Goal: Information Seeking & Learning: Learn about a topic

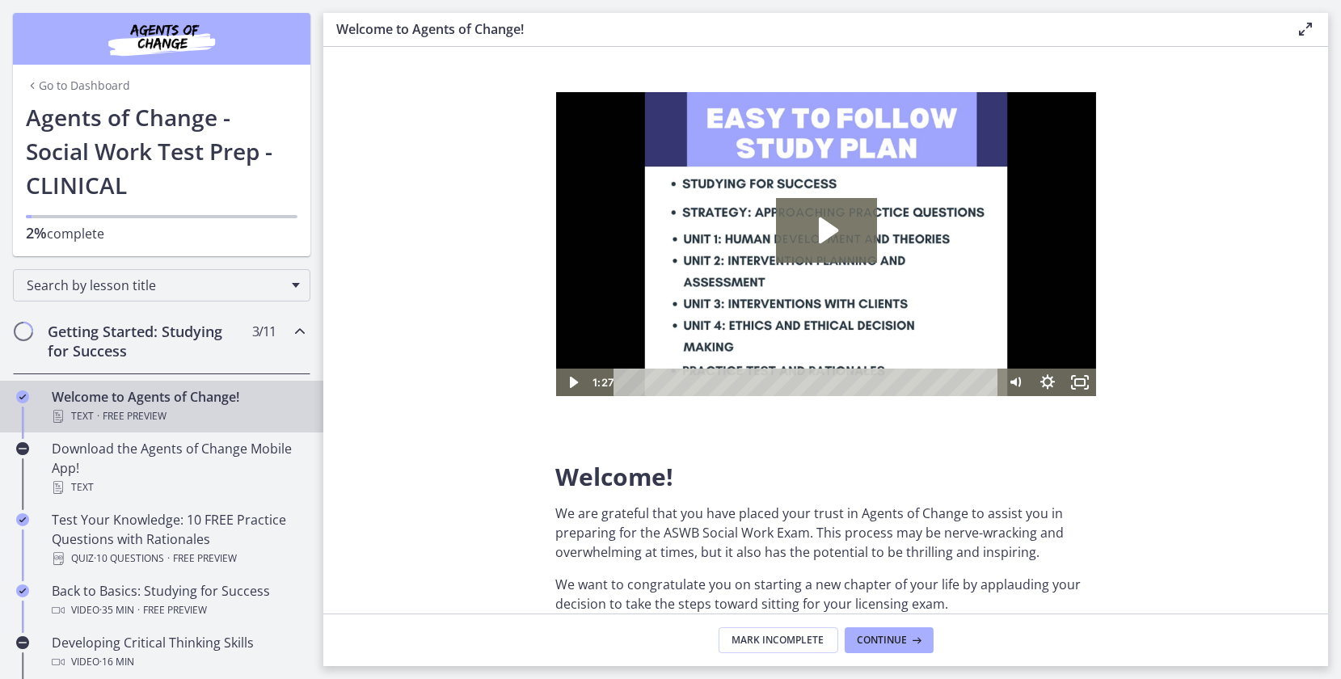
click at [113, 82] on link "Go to Dashboard" at bounding box center [78, 86] width 104 height 16
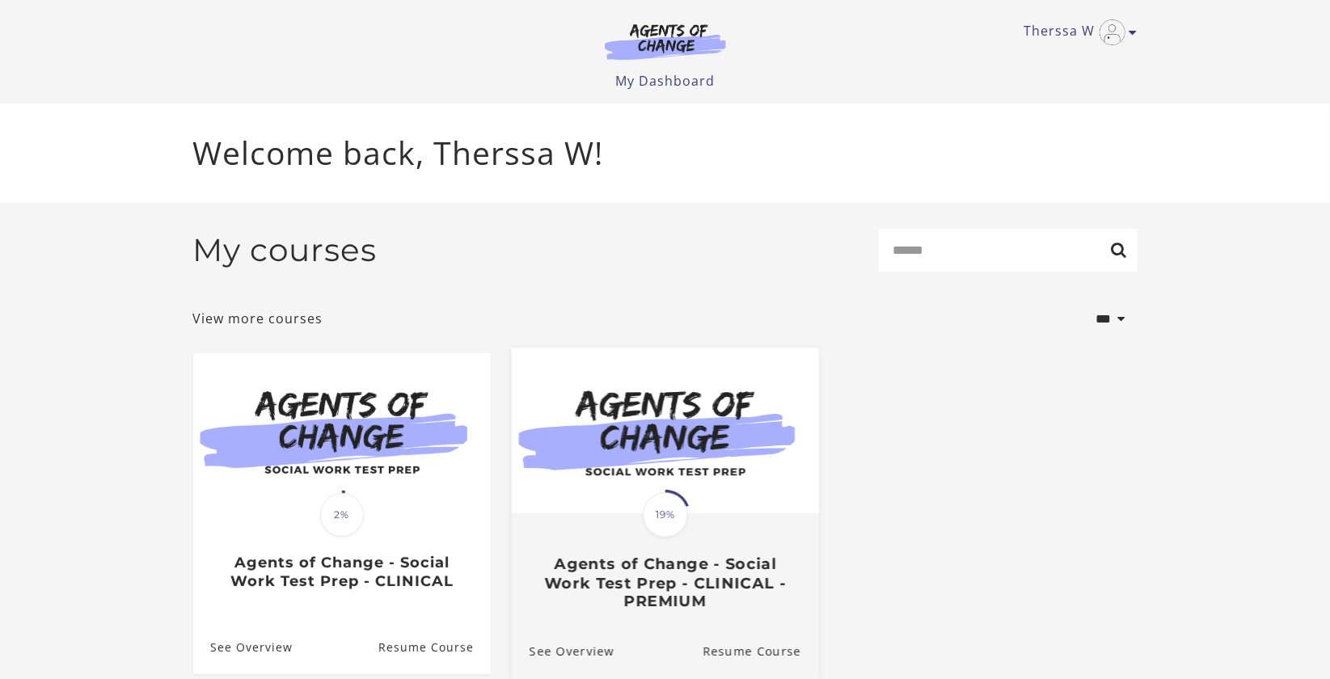
click at [680, 509] on span "19%" at bounding box center [665, 514] width 45 height 45
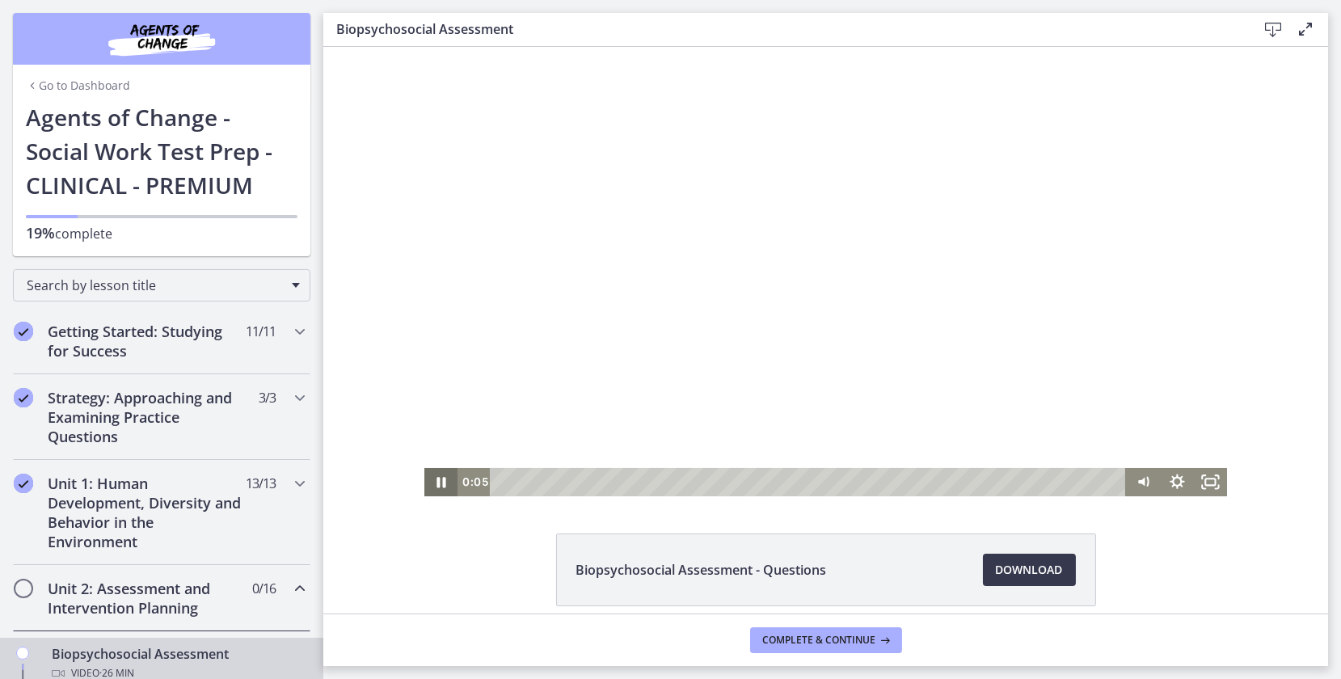
click at [445, 482] on icon "Pause" at bounding box center [440, 482] width 33 height 28
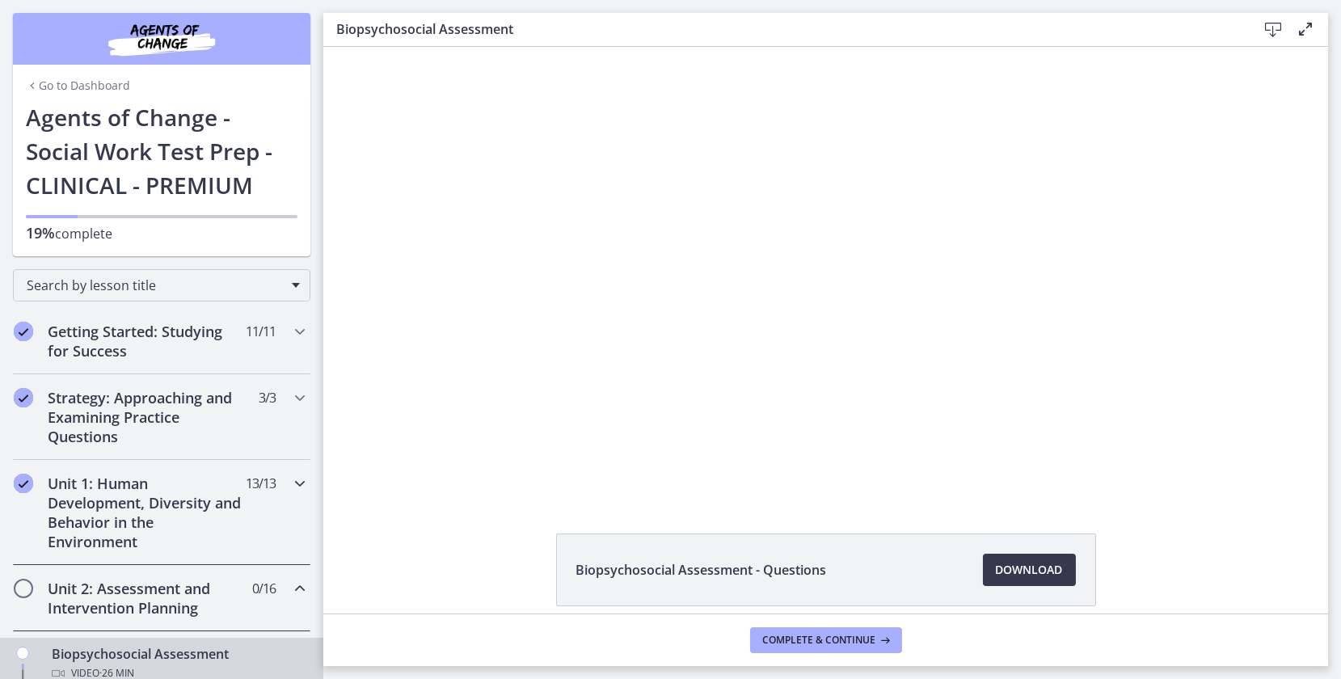
click at [139, 522] on h2 "Unit 1: Human Development, Diversity and Behavior in the Environment" at bounding box center [146, 513] width 197 height 78
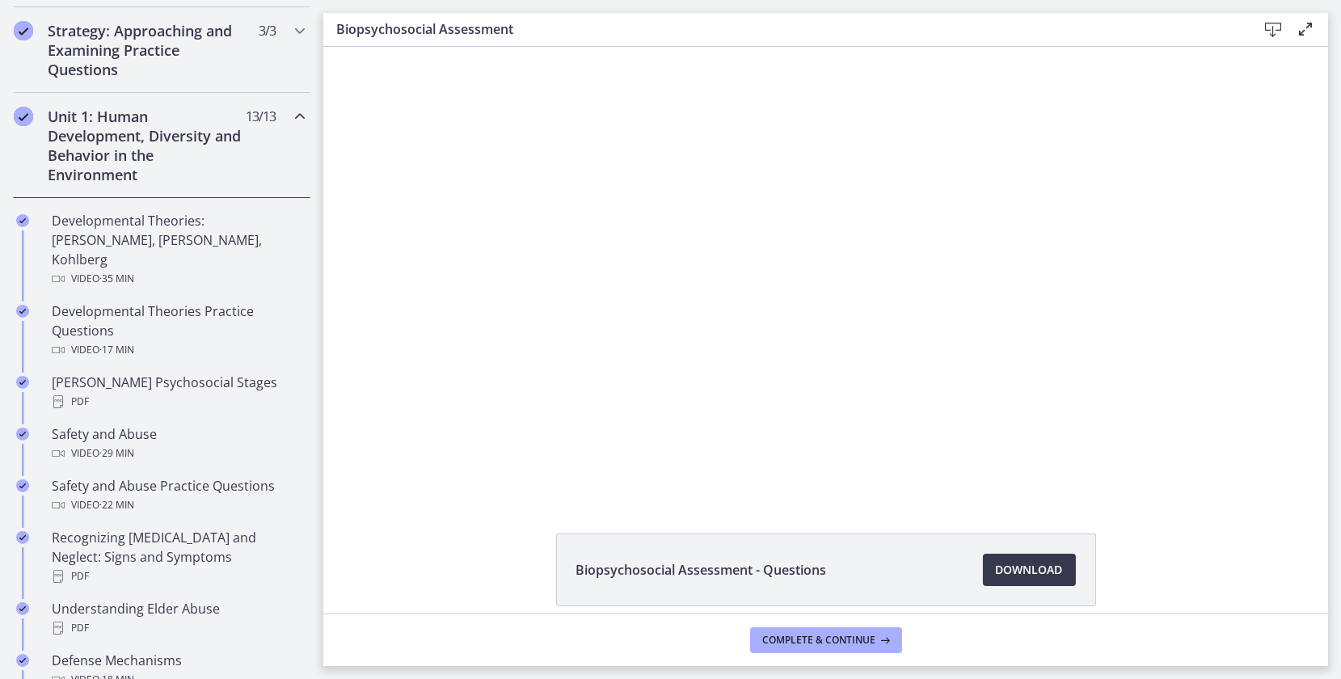
scroll to position [514, 0]
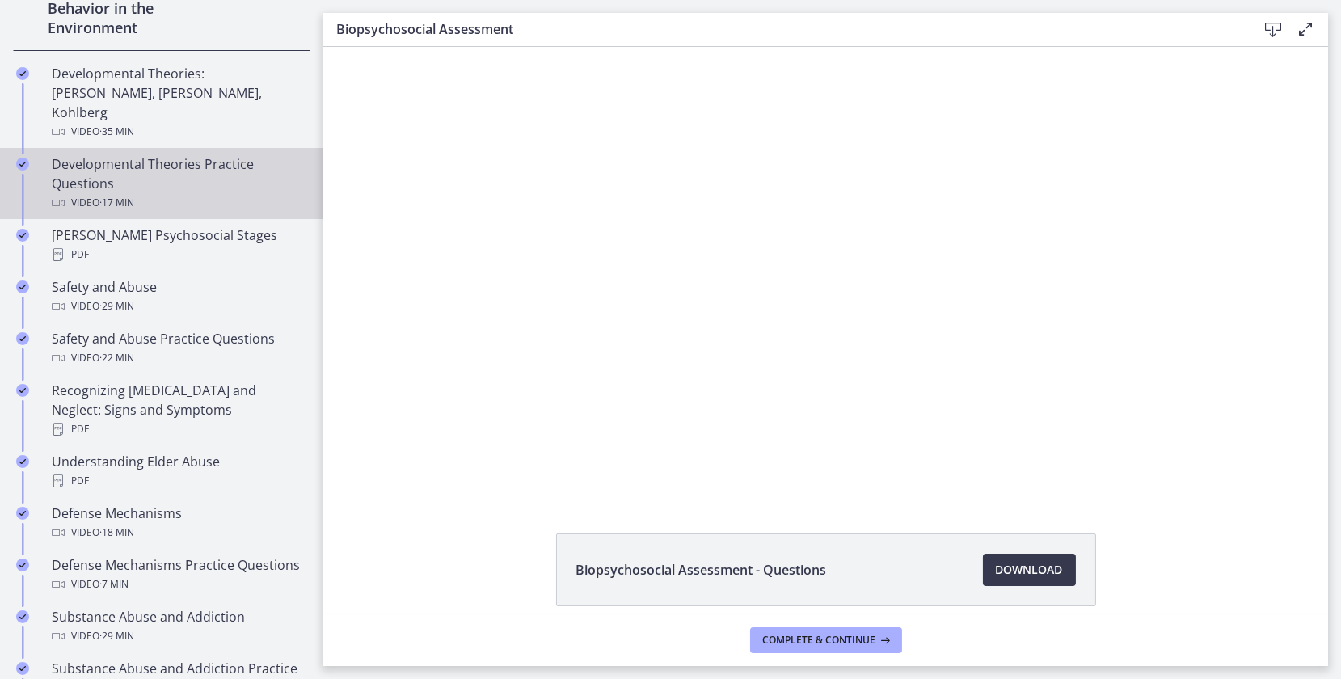
click at [201, 154] on div "Developmental Theories Practice Questions Video · 17 min" at bounding box center [178, 183] width 252 height 58
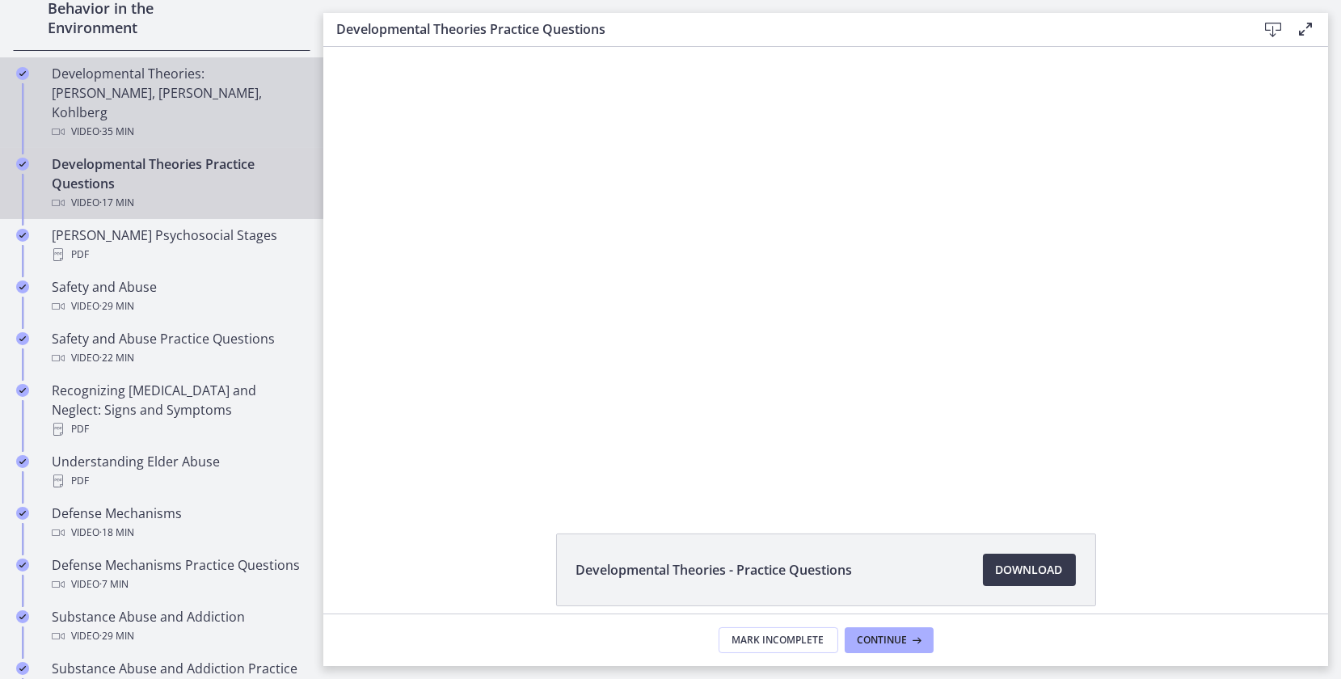
click at [88, 84] on div "Developmental Theories: Erikson, Piaget, Kohlberg Video · 35 min" at bounding box center [178, 103] width 252 height 78
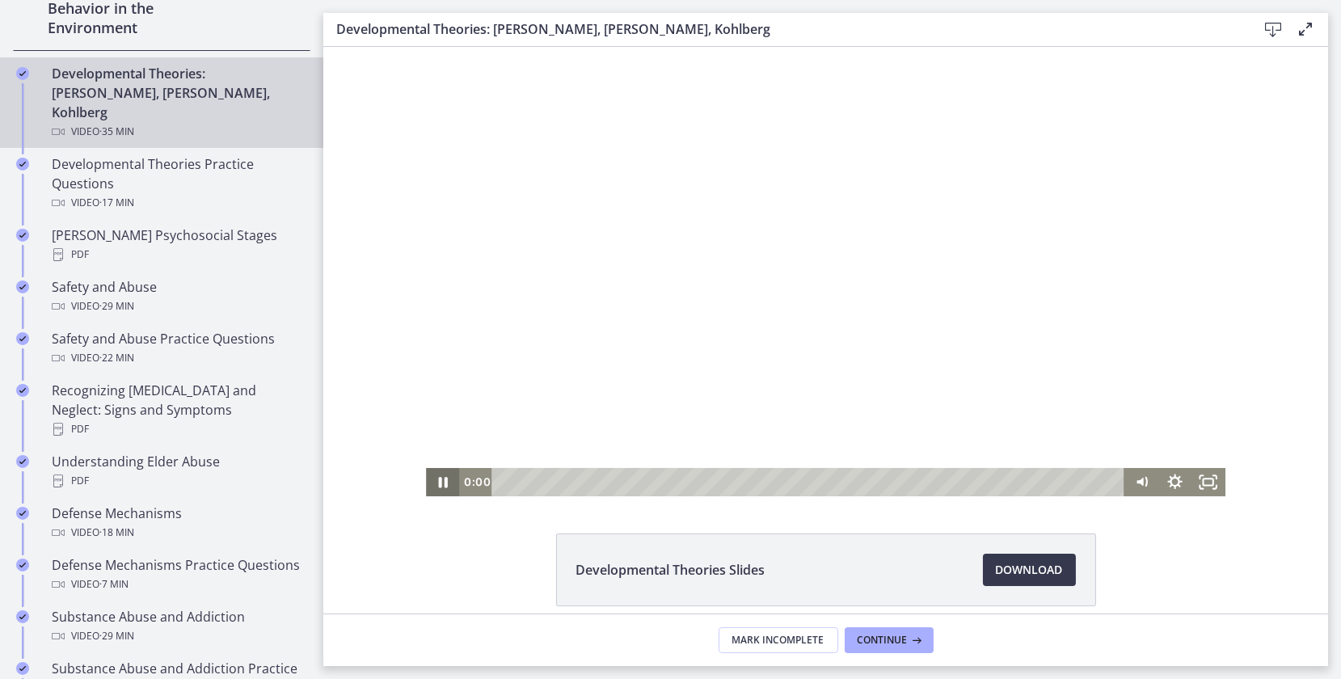
click at [428, 482] on div "0:00 8:37" at bounding box center [824, 482] width 799 height 28
click at [428, 482] on icon "Pause" at bounding box center [441, 482] width 33 height 28
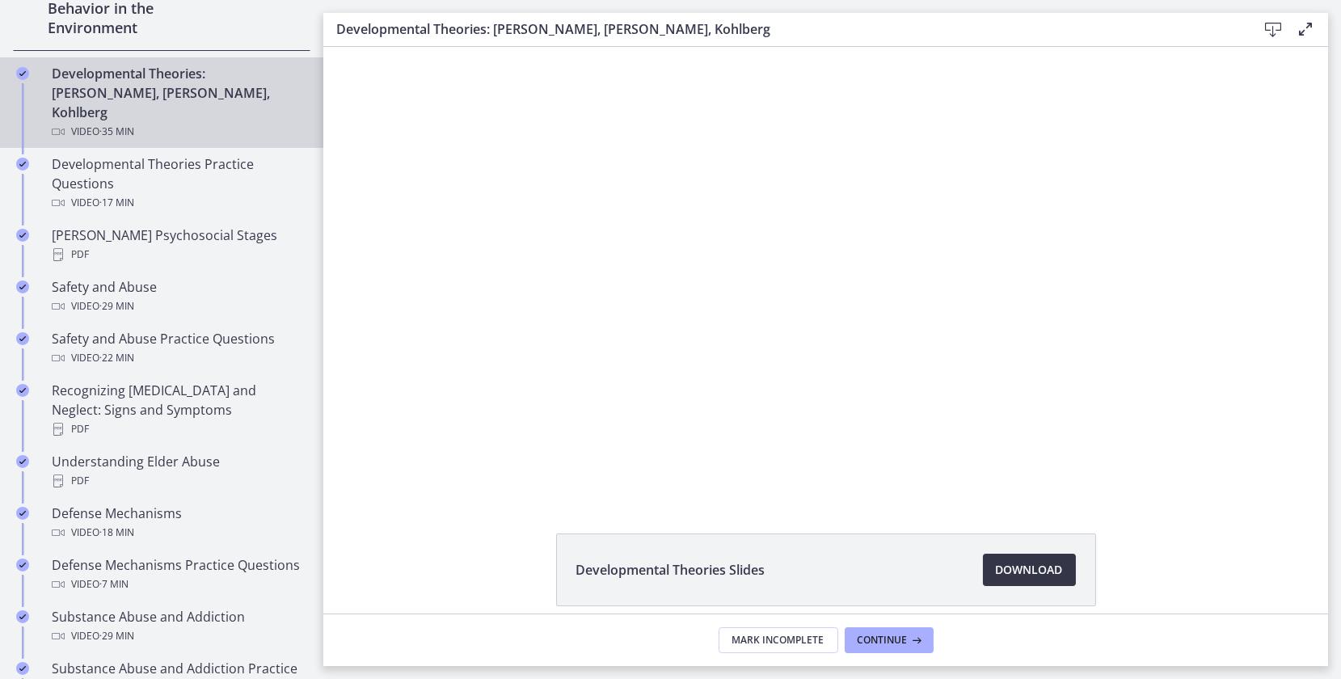
click at [1047, 563] on span "Download Opens in a new window" at bounding box center [1029, 569] width 67 height 19
